Goal: Task Accomplishment & Management: Use online tool/utility

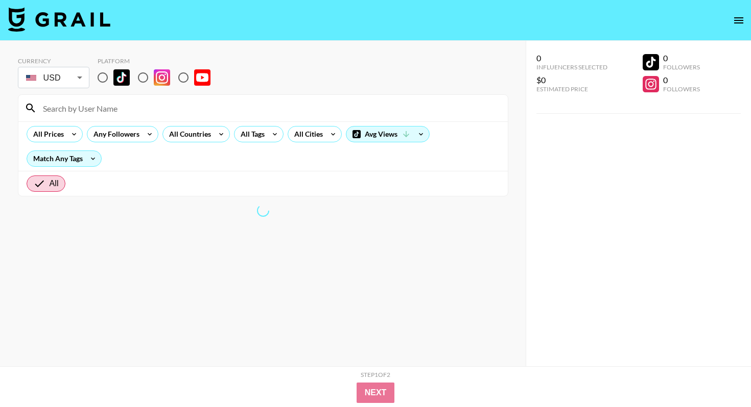
click at [100, 85] on input "radio" at bounding box center [102, 77] width 21 height 21
radio input "true"
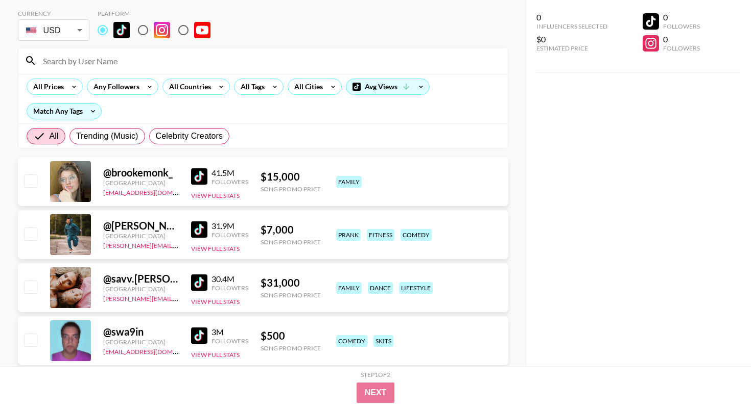
scroll to position [47, 0]
click at [258, 84] on div "All Tags" at bounding box center [250, 87] width 32 height 15
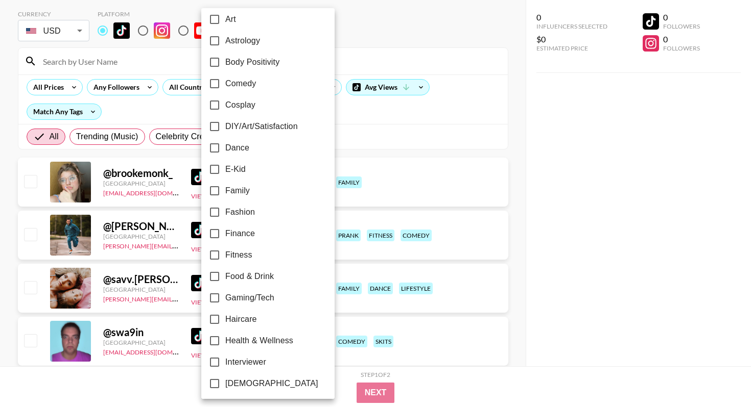
scroll to position [138, 0]
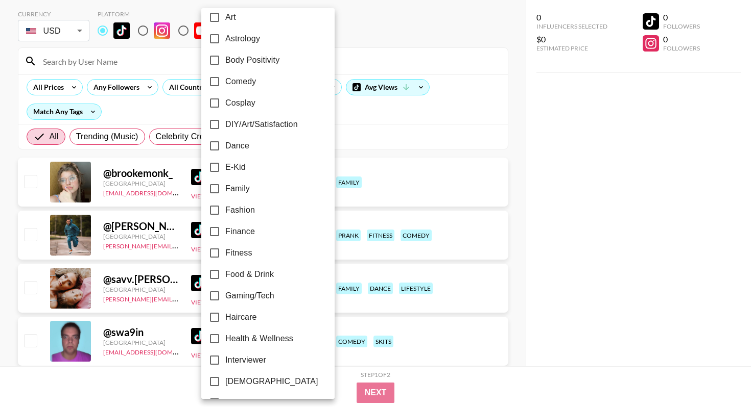
click at [234, 190] on span "Family" at bounding box center [237, 189] width 25 height 12
click at [225, 190] on input "Family" at bounding box center [214, 188] width 21 height 21
checkbox input "true"
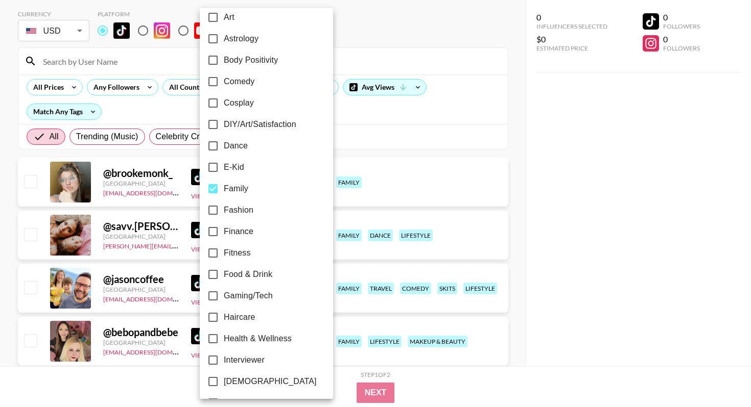
click at [408, 44] on div at bounding box center [375, 203] width 751 height 407
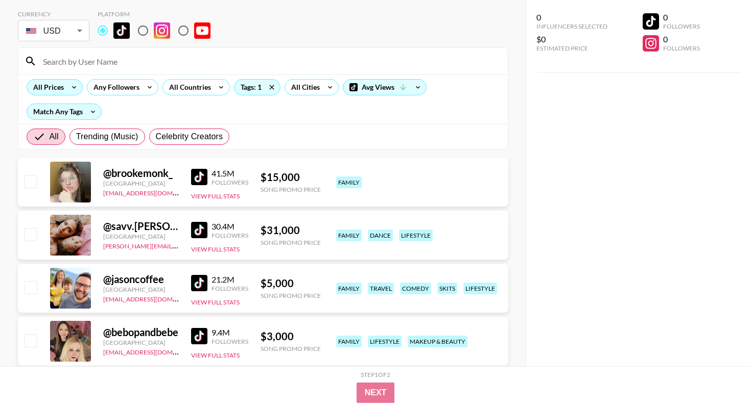
click at [45, 91] on div "All Prices" at bounding box center [46, 87] width 39 height 15
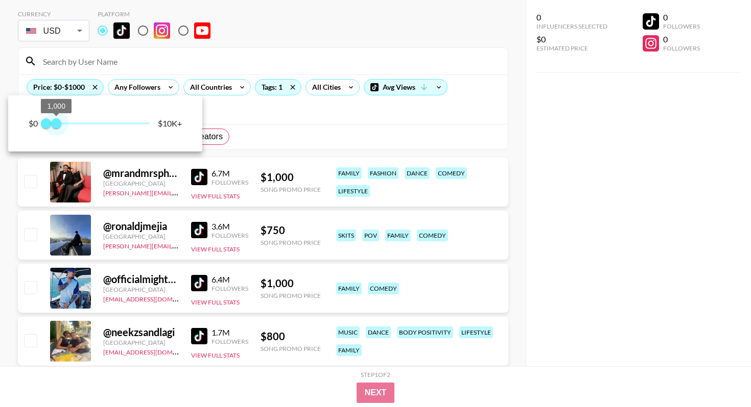
type input "750"
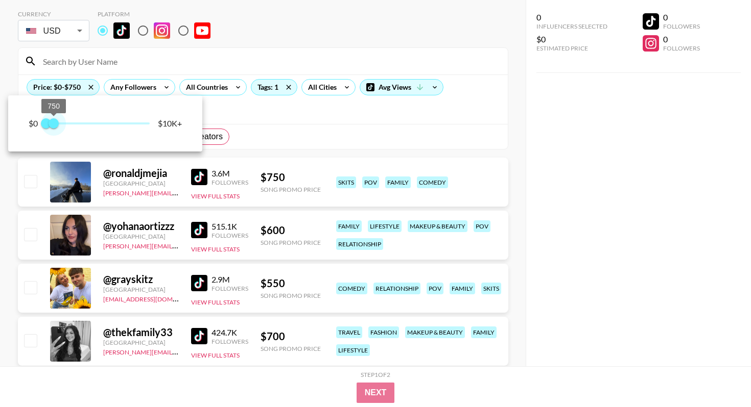
drag, startPoint x: 152, startPoint y: 121, endPoint x: 55, endPoint y: 122, distance: 97.0
click at [55, 122] on span "750" at bounding box center [54, 123] width 10 height 10
click at [263, 26] on div at bounding box center [375, 203] width 751 height 407
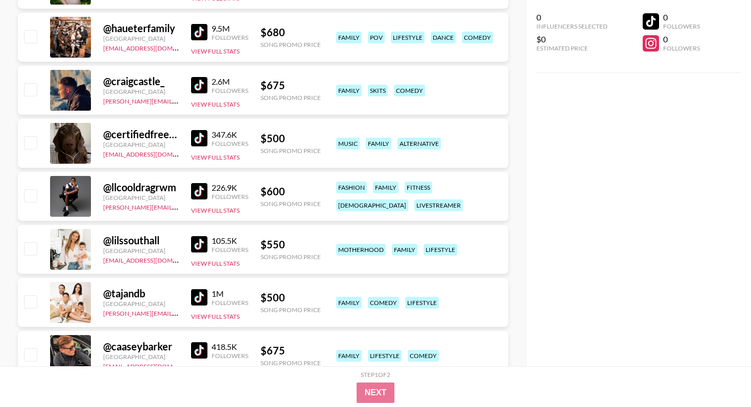
scroll to position [792, 0]
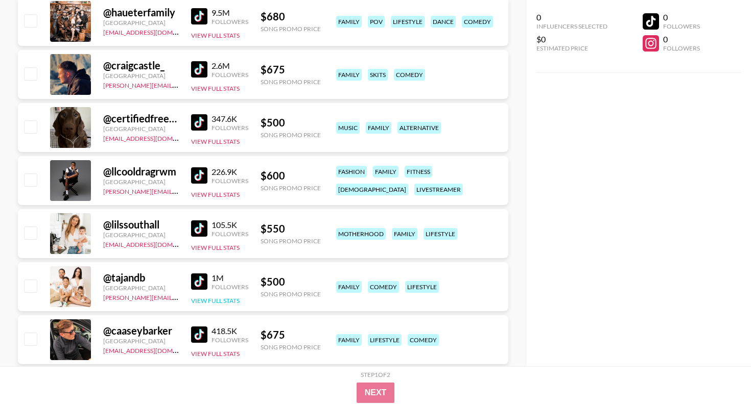
click at [215, 301] on button "View Full Stats" at bounding box center [215, 301] width 49 height 8
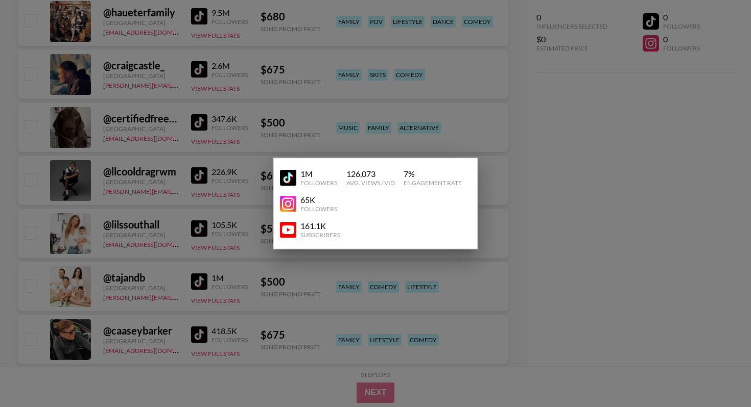
click at [202, 276] on div at bounding box center [375, 203] width 751 height 407
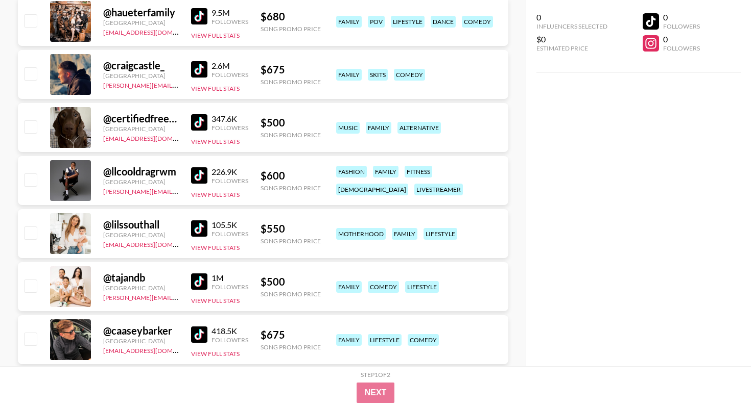
click at [197, 285] on img at bounding box center [199, 282] width 16 height 16
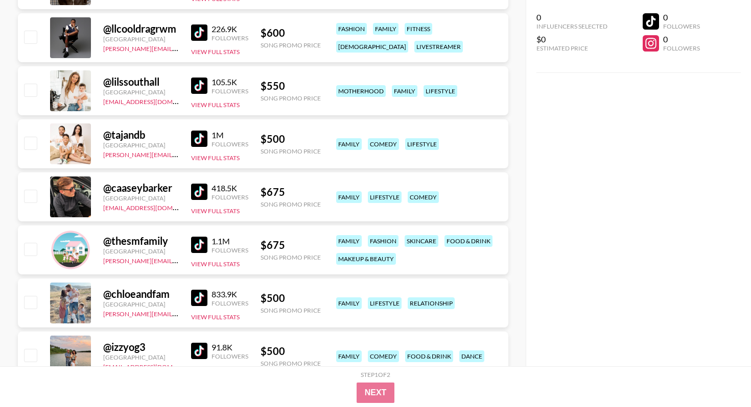
scroll to position [936, 0]
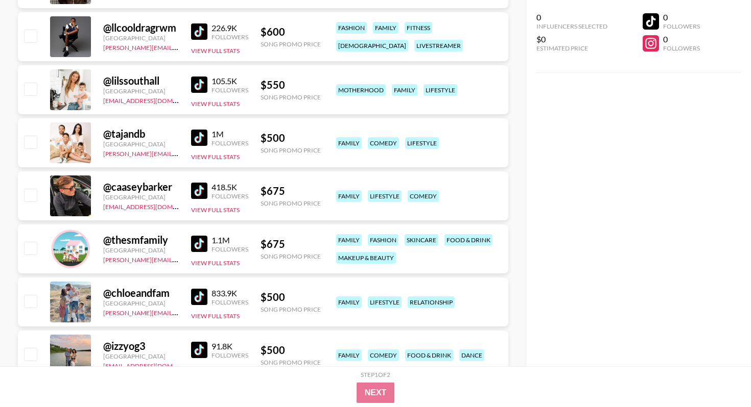
click at [203, 250] on img at bounding box center [199, 244] width 16 height 16
click at [194, 296] on img at bounding box center [199, 297] width 16 height 16
